Goal: Task Accomplishment & Management: Use online tool/utility

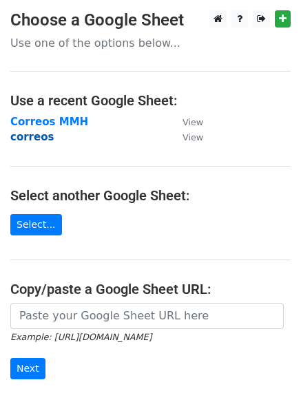
click at [23, 142] on strong "correos" at bounding box center [31, 137] width 43 height 12
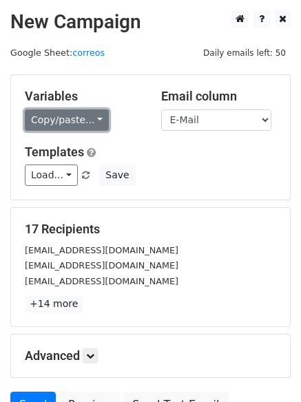
click at [96, 123] on link "Copy/paste..." at bounding box center [67, 120] width 84 height 21
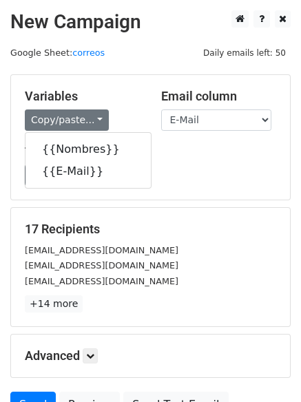
click at [135, 85] on div "Variables Copy/paste... {{Nombres}} {{E-Mail}} Email column Nombres E-Mail Temp…" at bounding box center [150, 137] width 279 height 125
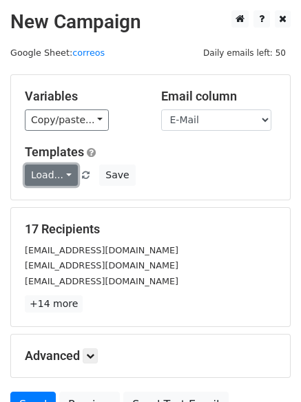
click at [57, 178] on link "Load..." at bounding box center [51, 175] width 53 height 21
click at [61, 206] on link "12k pr" at bounding box center [79, 207] width 109 height 22
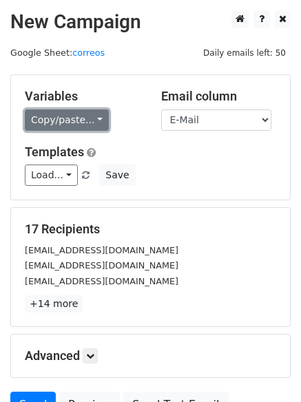
click at [72, 121] on link "Copy/paste..." at bounding box center [67, 120] width 84 height 21
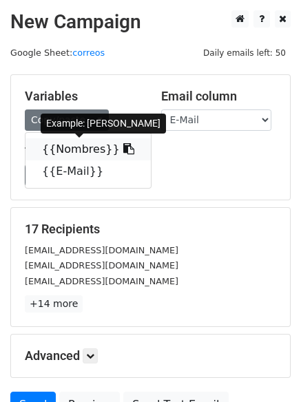
click at [71, 154] on link "{{Nombres}}" at bounding box center [87, 149] width 125 height 22
